Goal: Browse casually: Explore the website without a specific task or goal

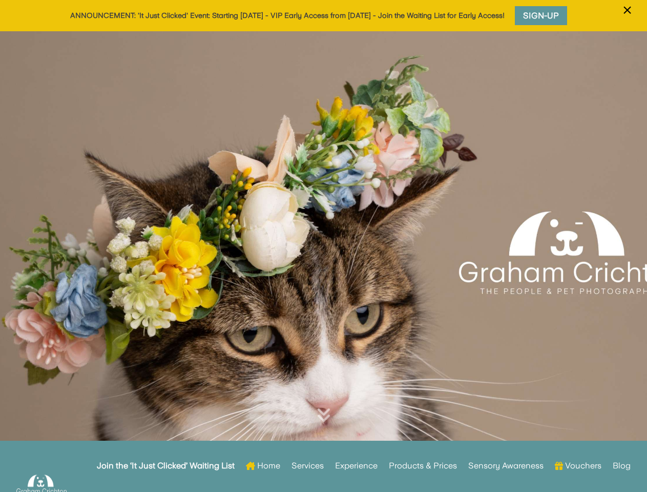
click at [323, 246] on div at bounding box center [323, 252] width 647 height 442
click at [627, 16] on span "×" at bounding box center [627, 10] width 10 height 19
click at [323, 261] on div at bounding box center [323, 252] width 647 height 442
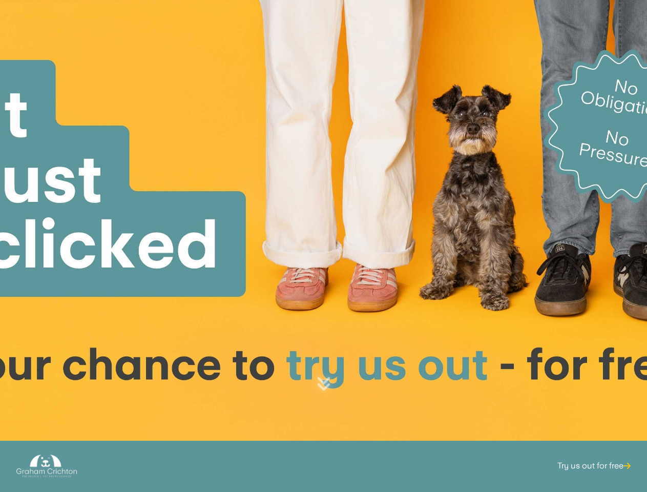
click at [323, 246] on div at bounding box center [323, 221] width 647 height 442
